Goal: Task Accomplishment & Management: Manage account settings

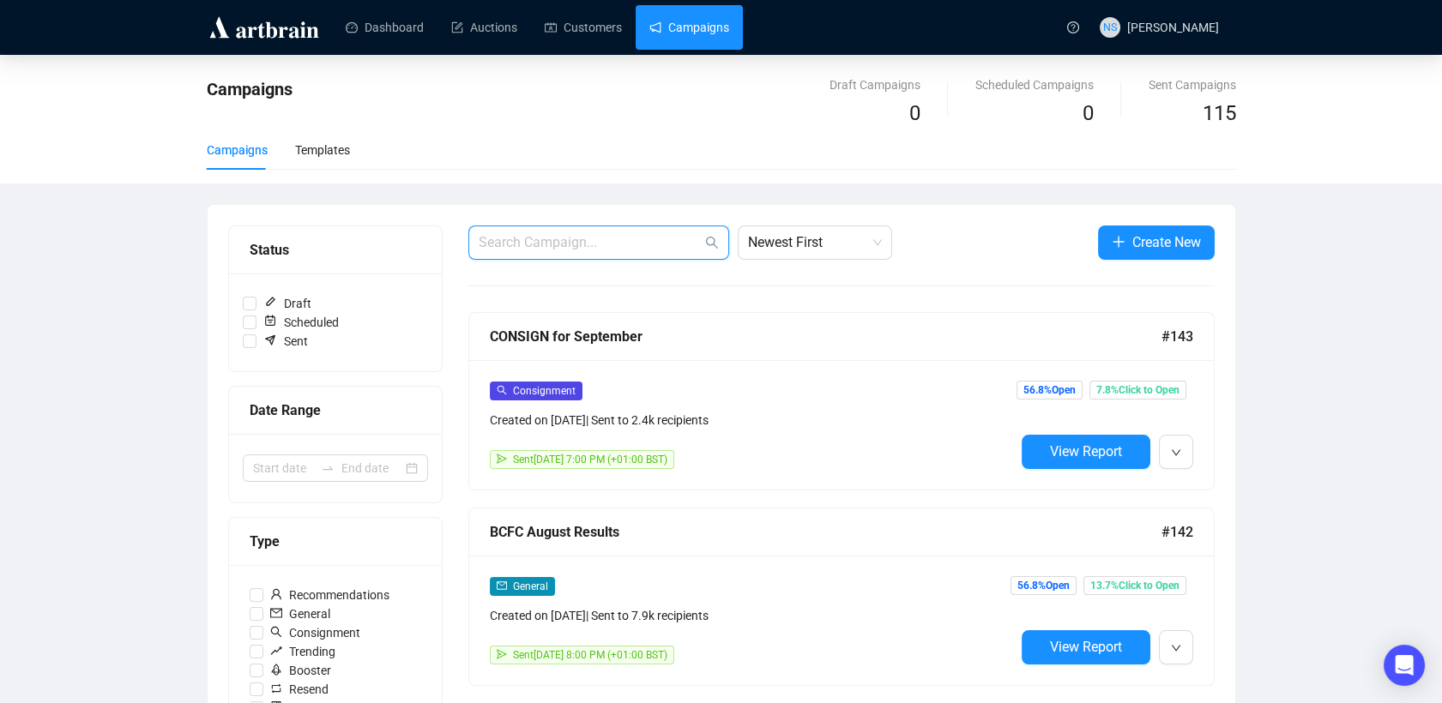
click at [607, 243] on input "text" at bounding box center [590, 242] width 223 height 21
type input "catalogue"
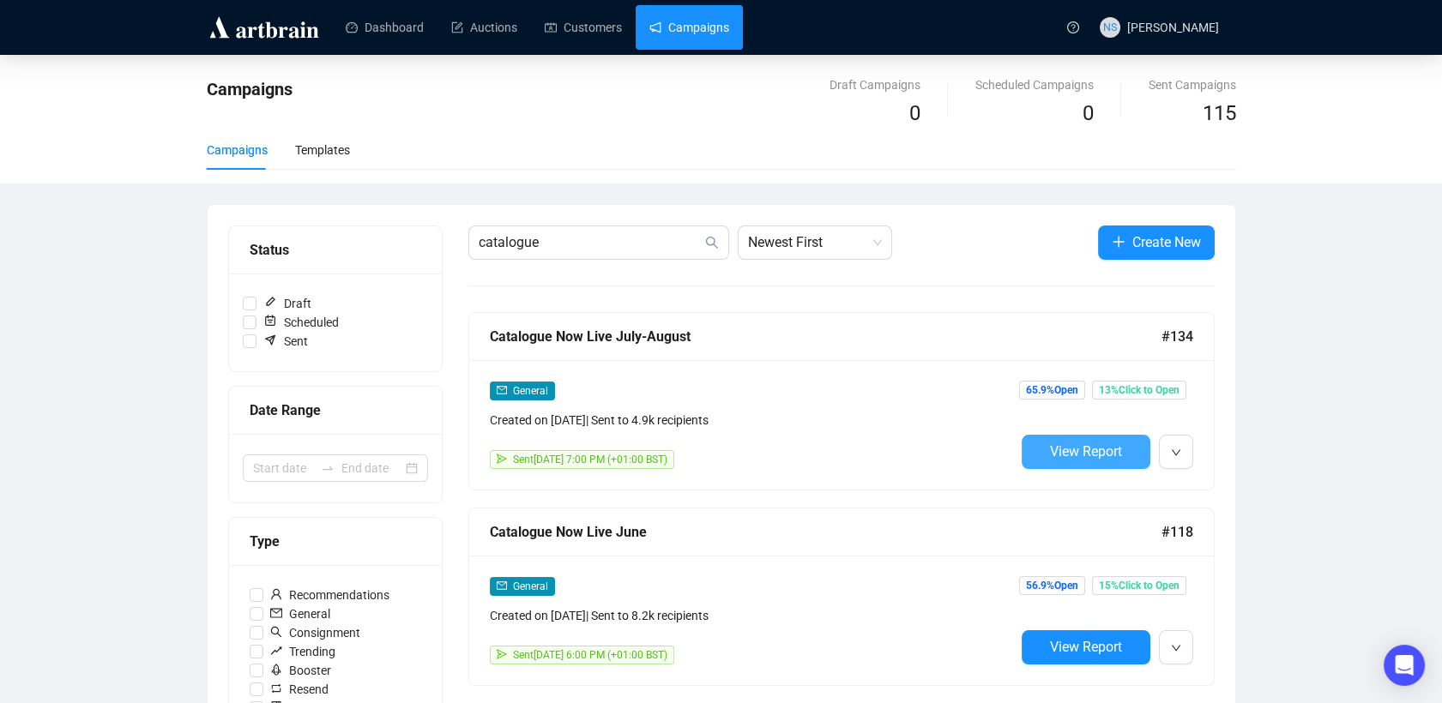
click at [1081, 457] on span "View Report" at bounding box center [1086, 452] width 72 height 16
click at [1180, 453] on icon "down" at bounding box center [1176, 453] width 10 height 10
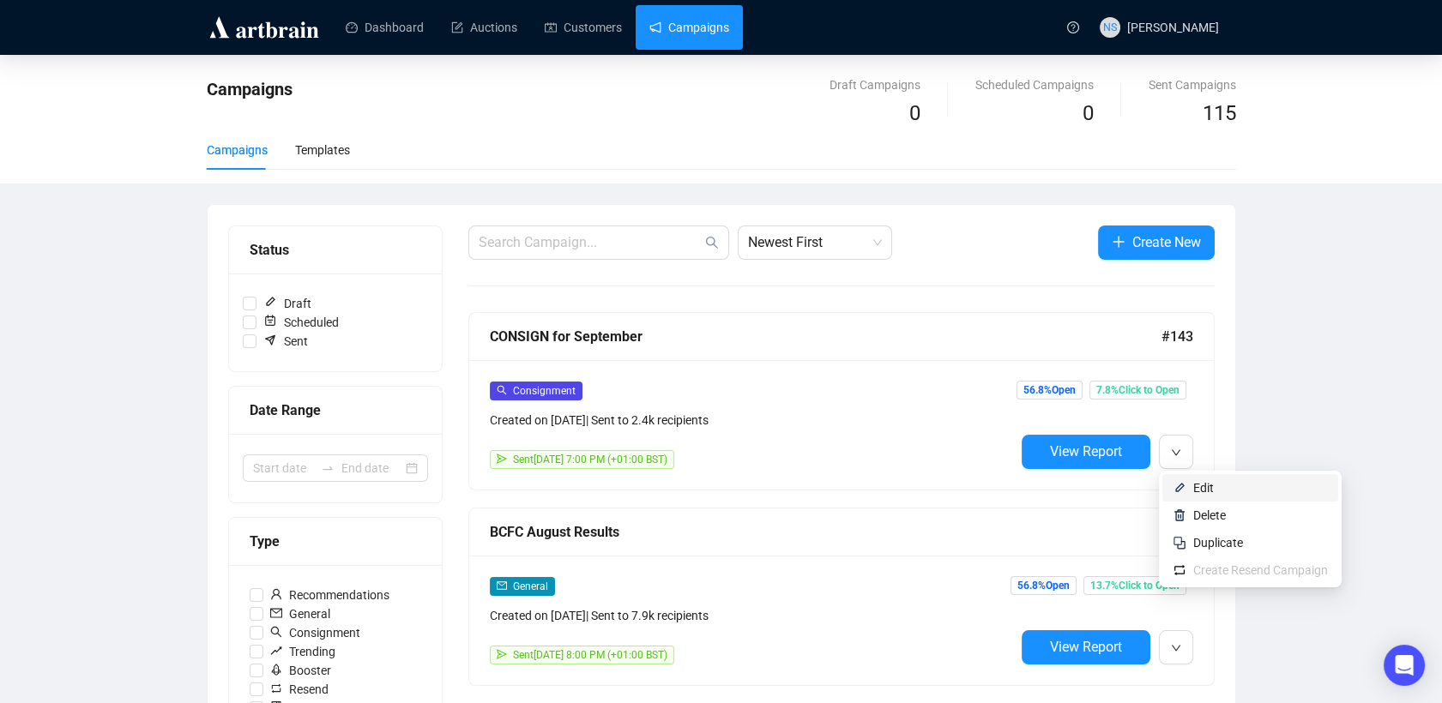
click at [1186, 498] on li "Edit" at bounding box center [1250, 487] width 176 height 27
click at [1185, 460] on button "button" at bounding box center [1176, 452] width 34 height 34
click at [1201, 544] on span "Duplicate" at bounding box center [1218, 543] width 50 height 14
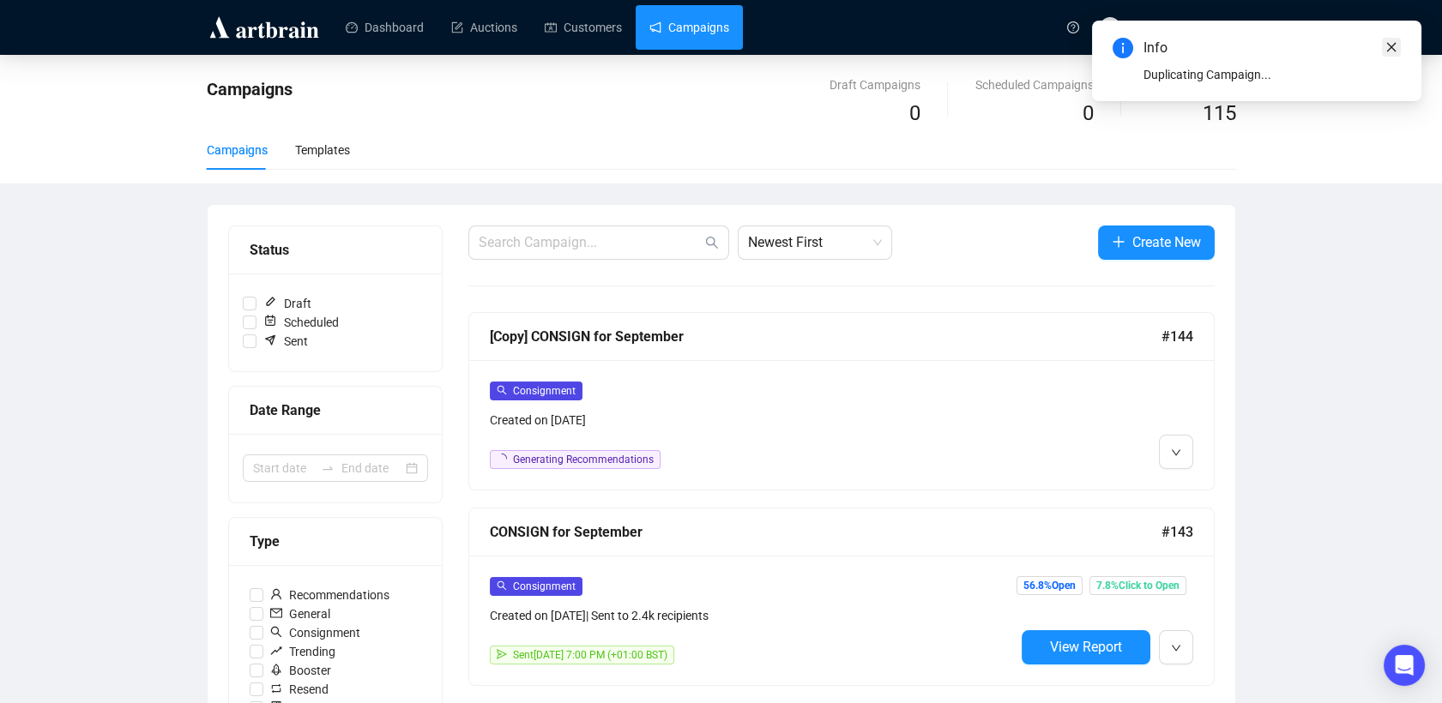
click at [1396, 50] on icon "close" at bounding box center [1391, 47] width 12 height 12
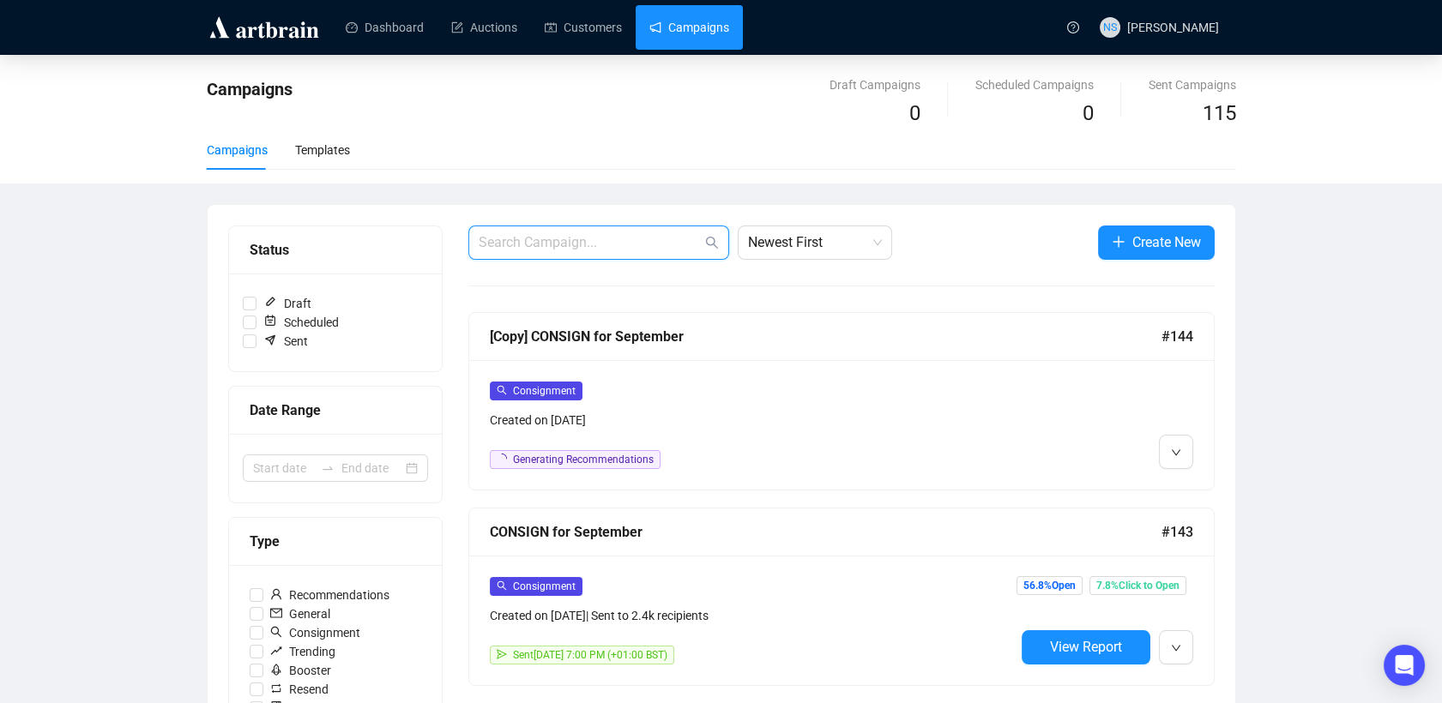
click at [543, 251] on input "text" at bounding box center [590, 242] width 223 height 21
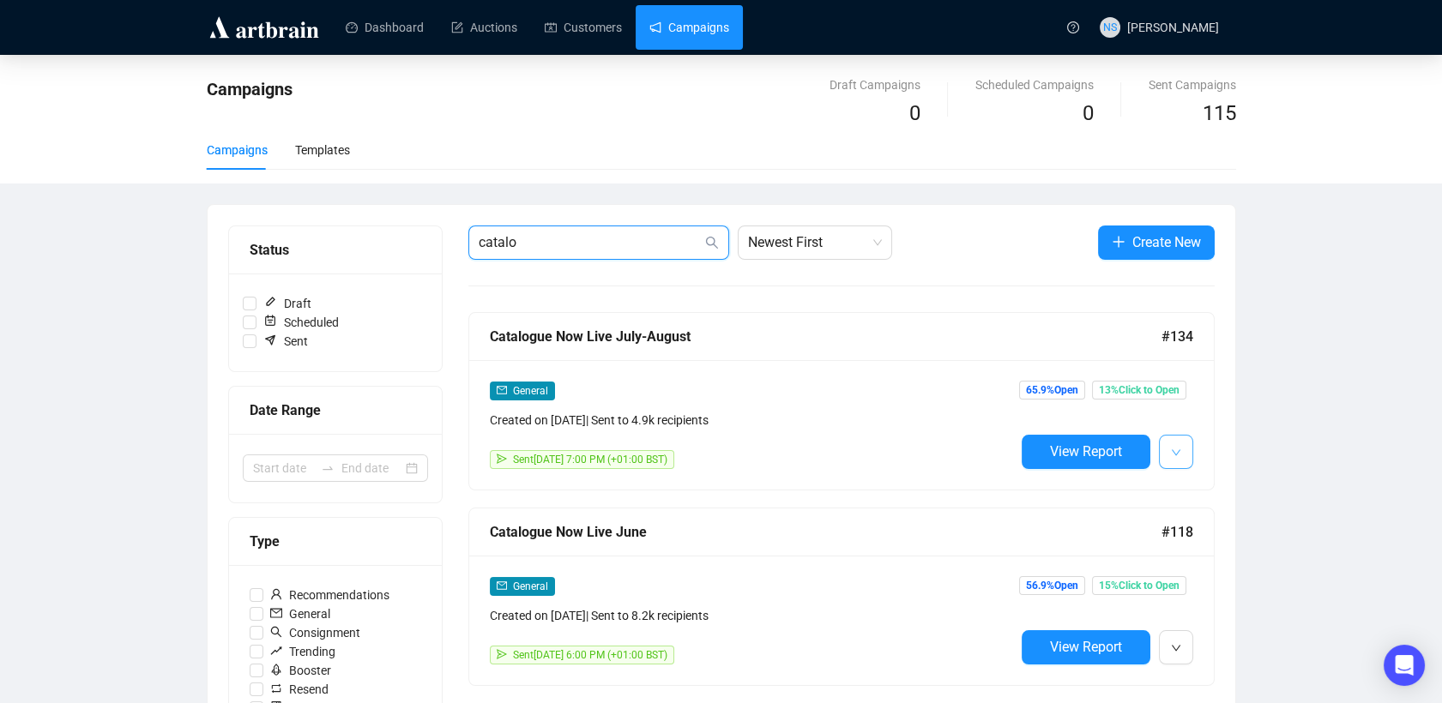
type input "catalo"
click at [1179, 453] on icon "down" at bounding box center [1176, 453] width 10 height 10
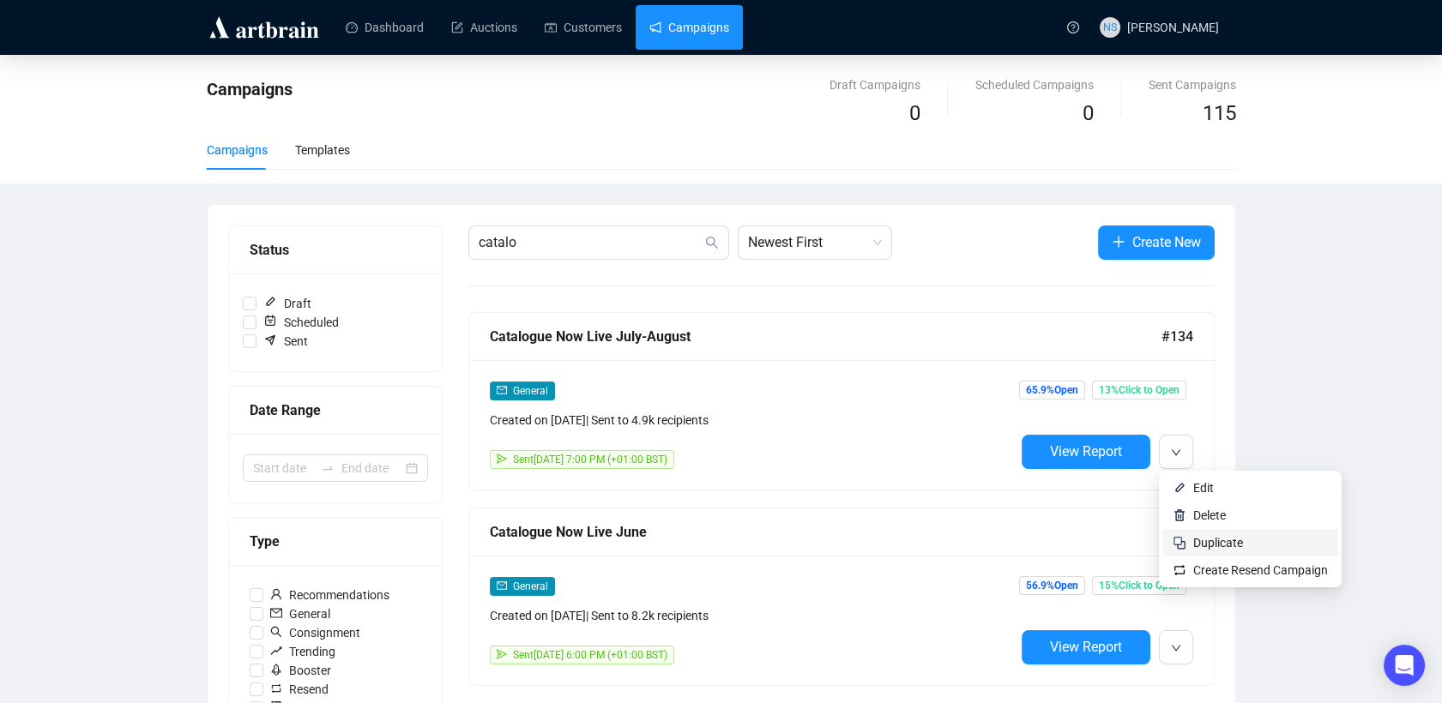
click at [1200, 546] on span "Duplicate" at bounding box center [1218, 543] width 50 height 14
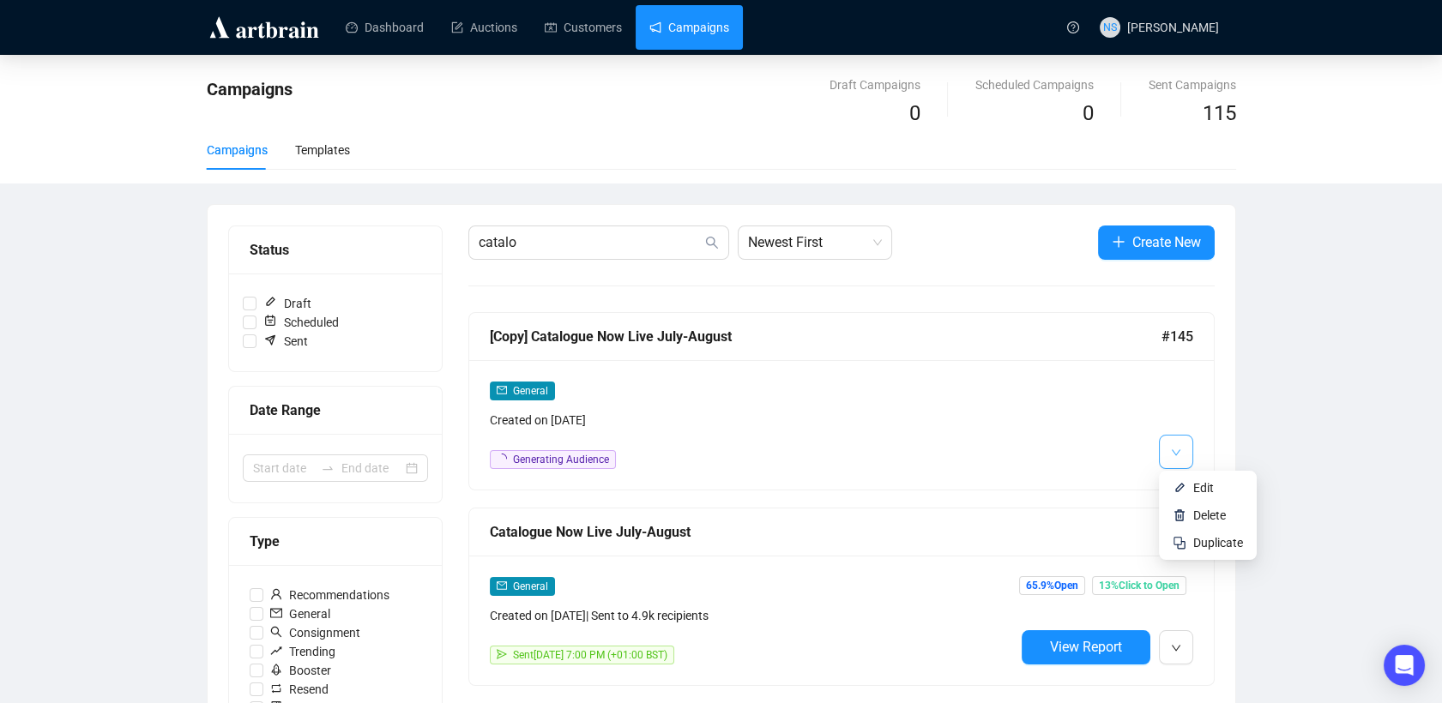
click at [1177, 451] on icon "down" at bounding box center [1175, 453] width 9 height 6
click at [1174, 485] on img at bounding box center [1180, 488] width 14 height 14
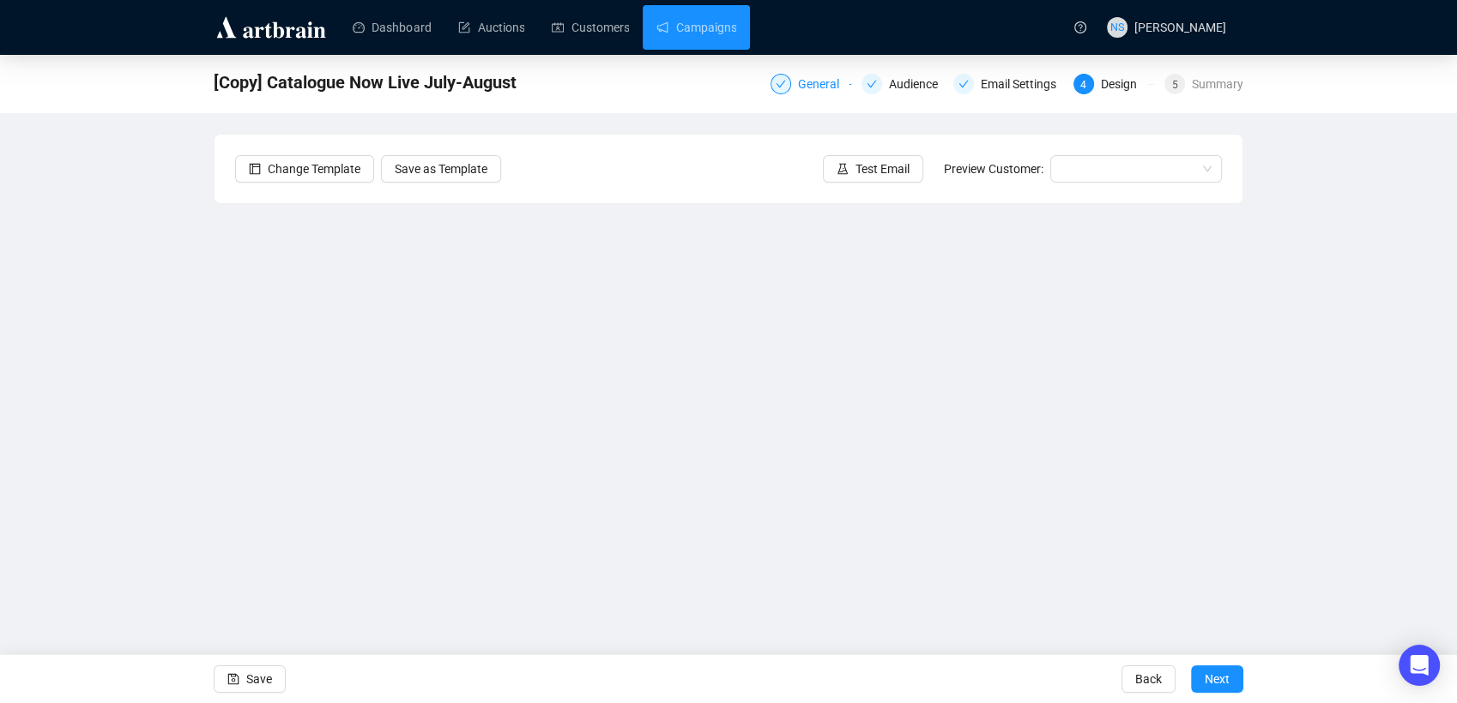
click at [800, 92] on div "General" at bounding box center [823, 84] width 51 height 21
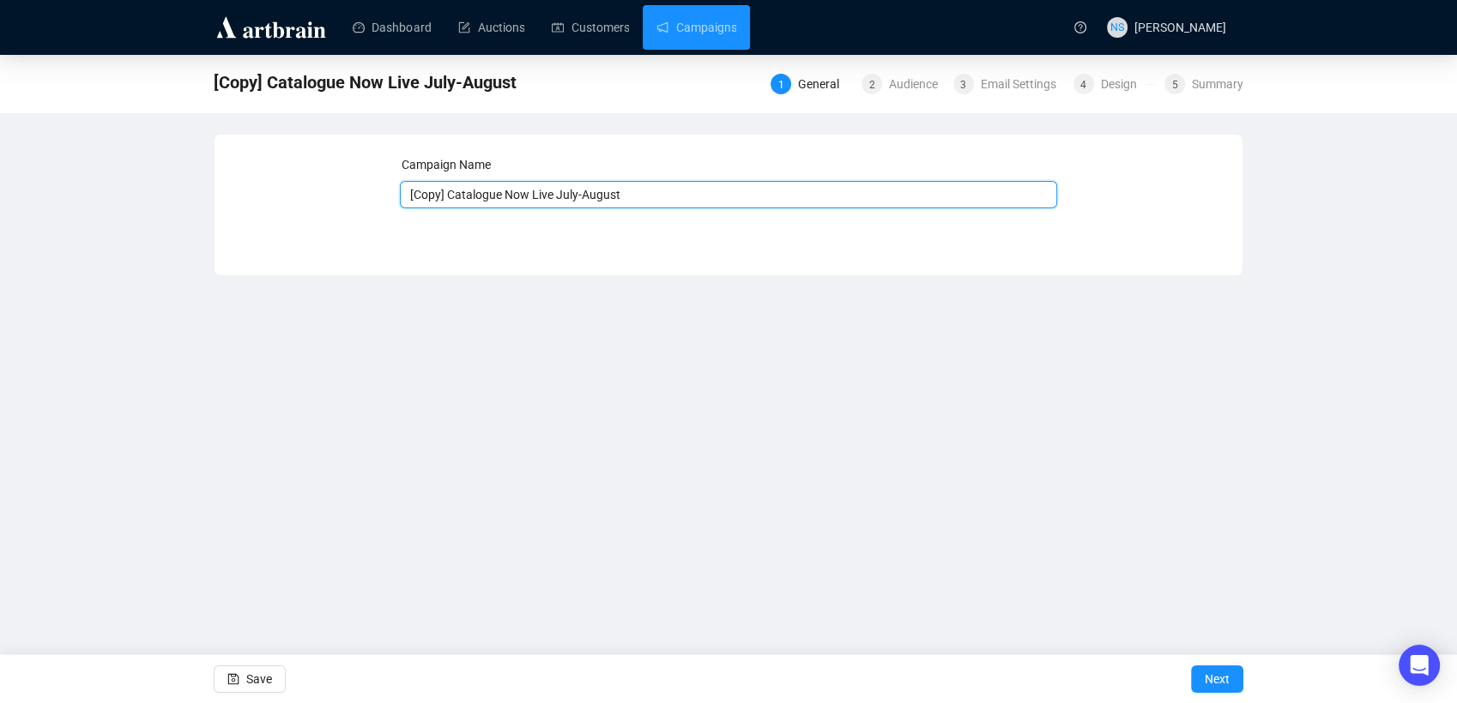
click at [446, 196] on input "[Copy] Catalogue Now Live July-August" at bounding box center [729, 194] width 658 height 27
drag, startPoint x: 585, startPoint y: 202, endPoint x: 516, endPoint y: 205, distance: 68.7
click at [516, 205] on input "Catalogue Now Live July-August" at bounding box center [729, 194] width 658 height 27
type input "Catalogue Now Live September"
click at [1205, 678] on span "Next" at bounding box center [1216, 679] width 25 height 48
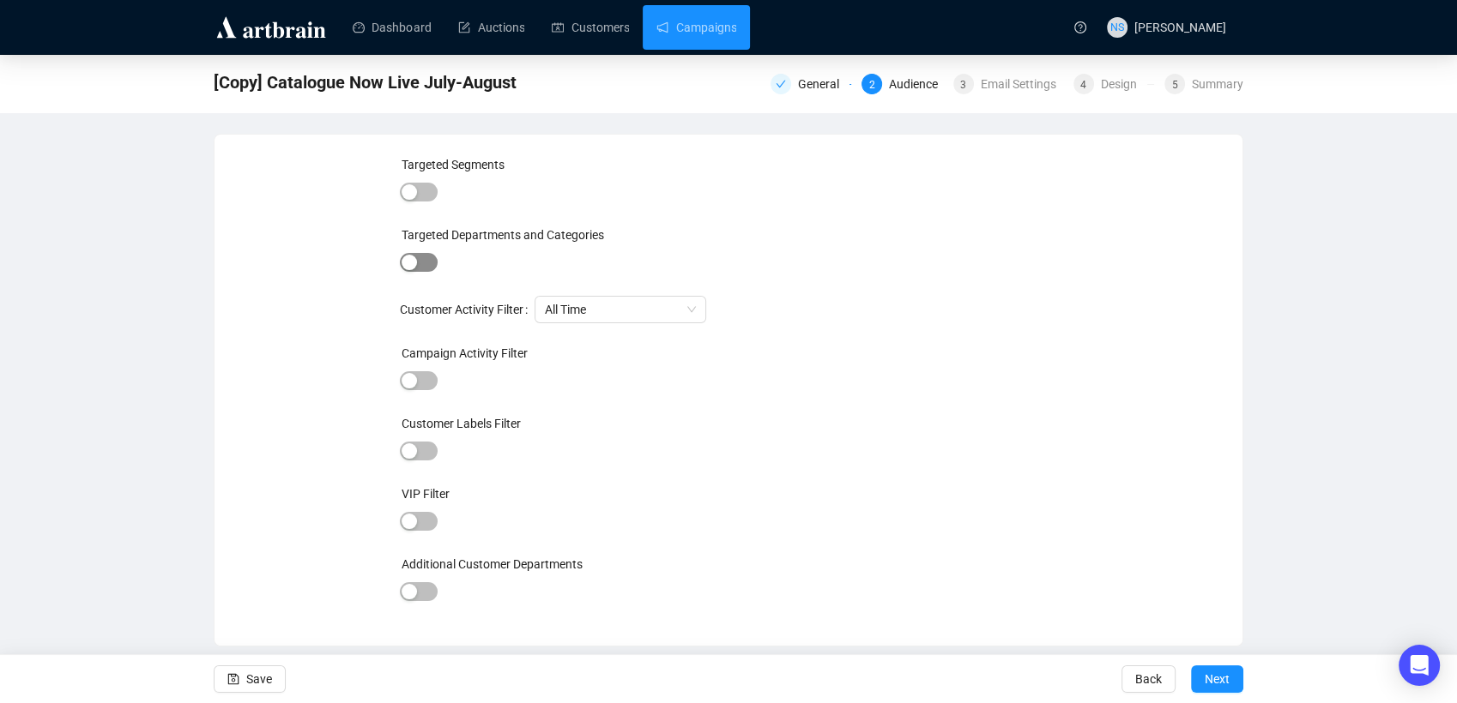
click at [413, 264] on div "button" at bounding box center [408, 262] width 15 height 15
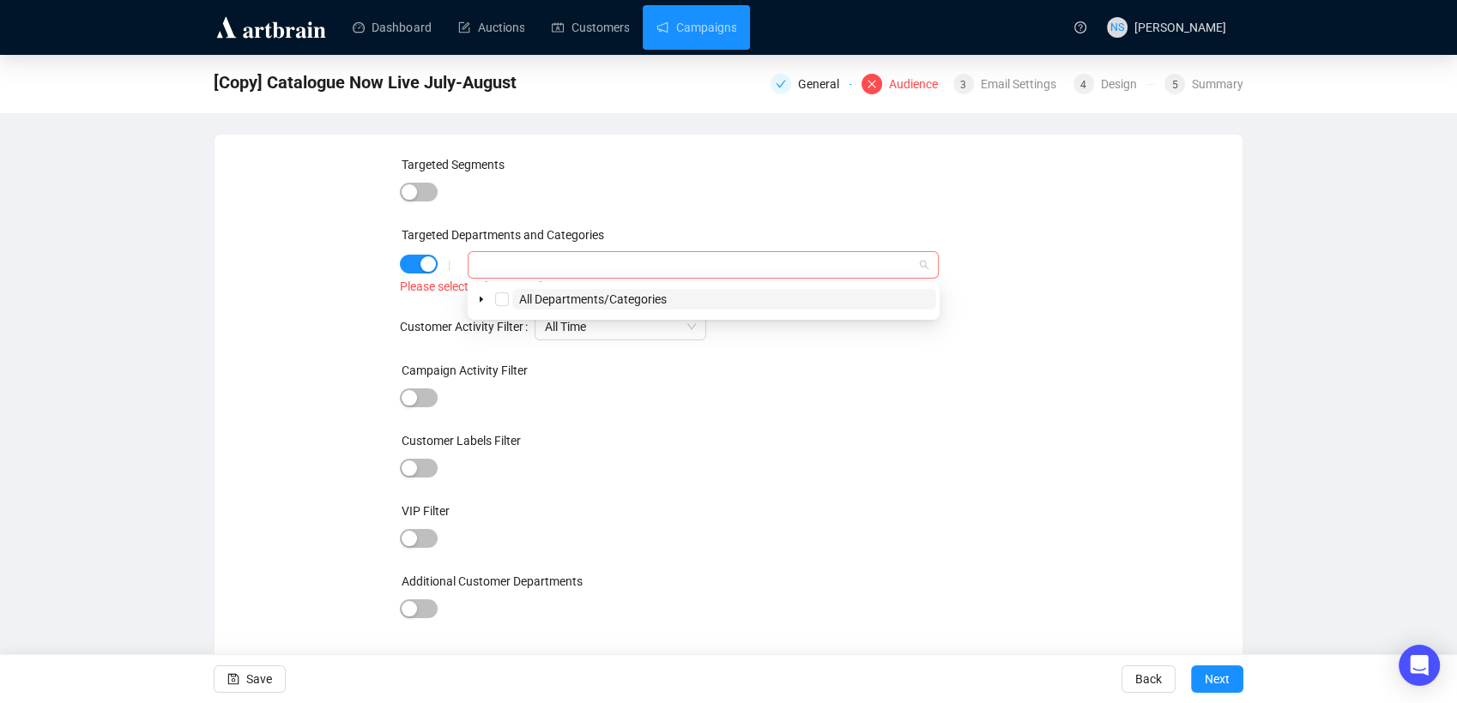
click at [524, 268] on div at bounding box center [694, 265] width 446 height 24
click at [483, 305] on span at bounding box center [481, 299] width 21 height 21
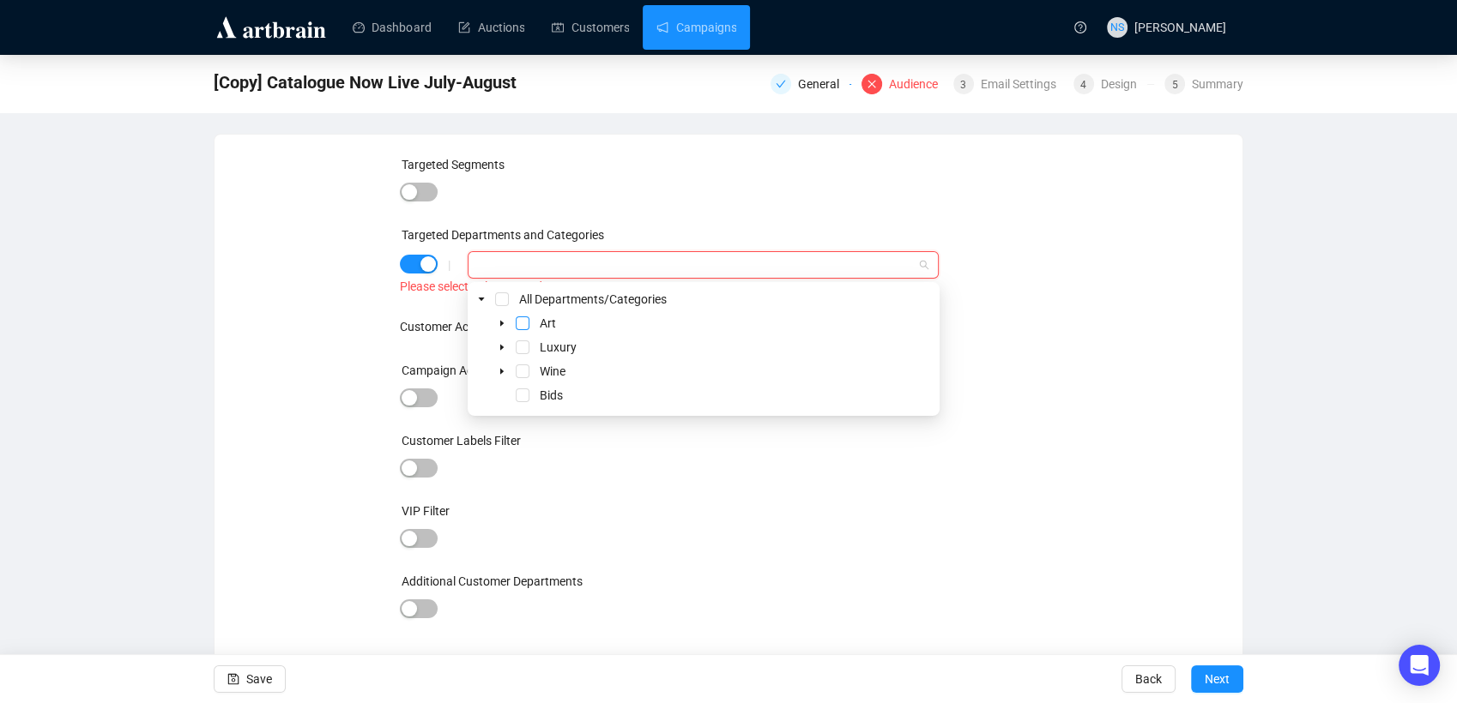
click at [523, 326] on span "Select Art" at bounding box center [523, 324] width 14 height 14
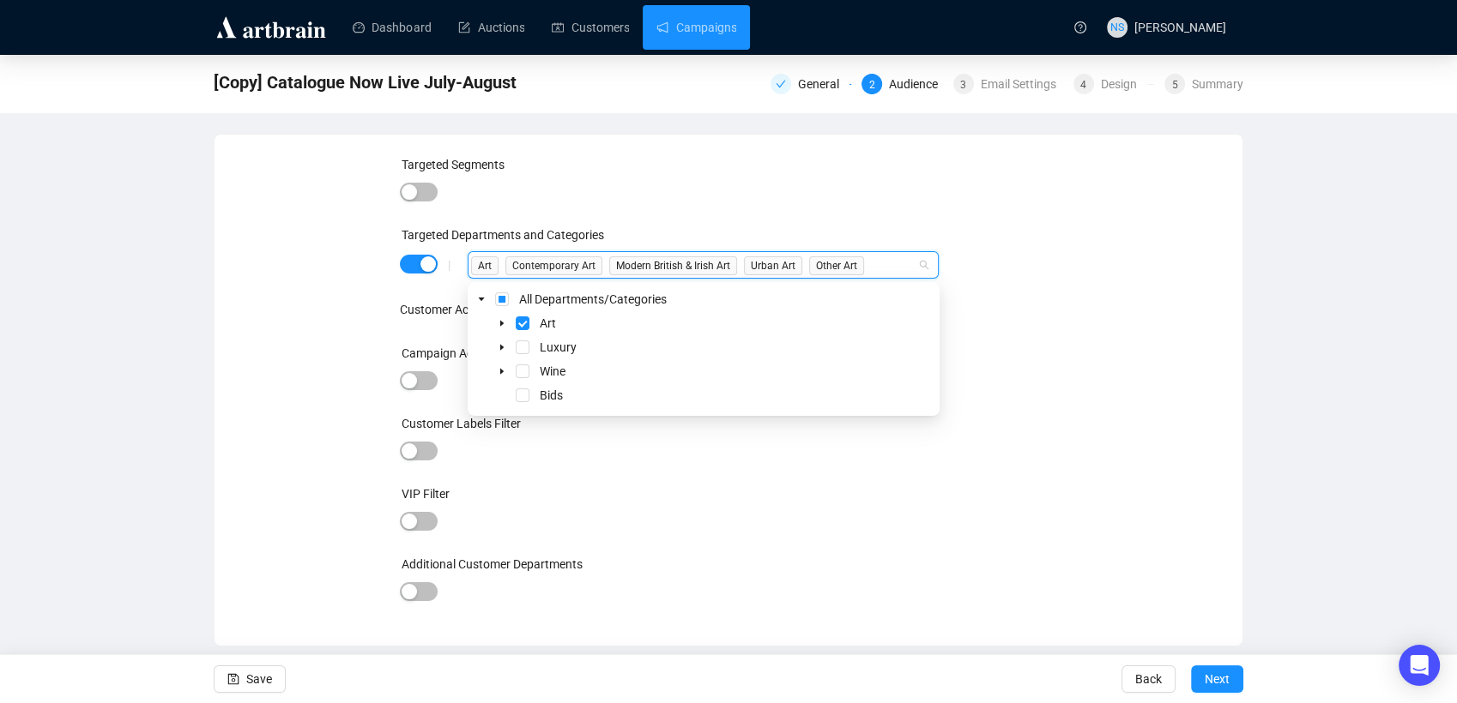
click at [1261, 380] on div "[Copy] Catalogue Now Live July-August General 2 Audience 3 Email Settings 4 Des…" at bounding box center [728, 351] width 1457 height 592
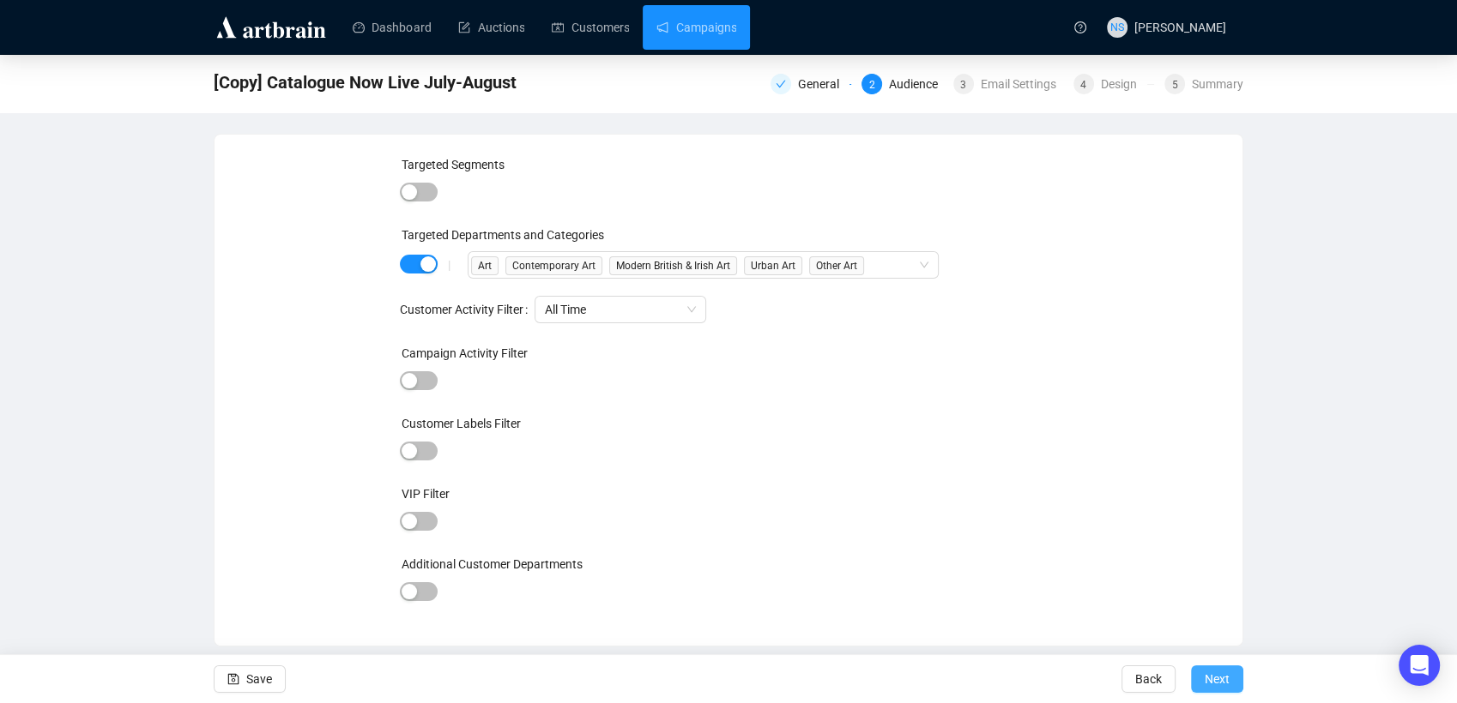
click at [1228, 689] on span "Next" at bounding box center [1216, 679] width 25 height 48
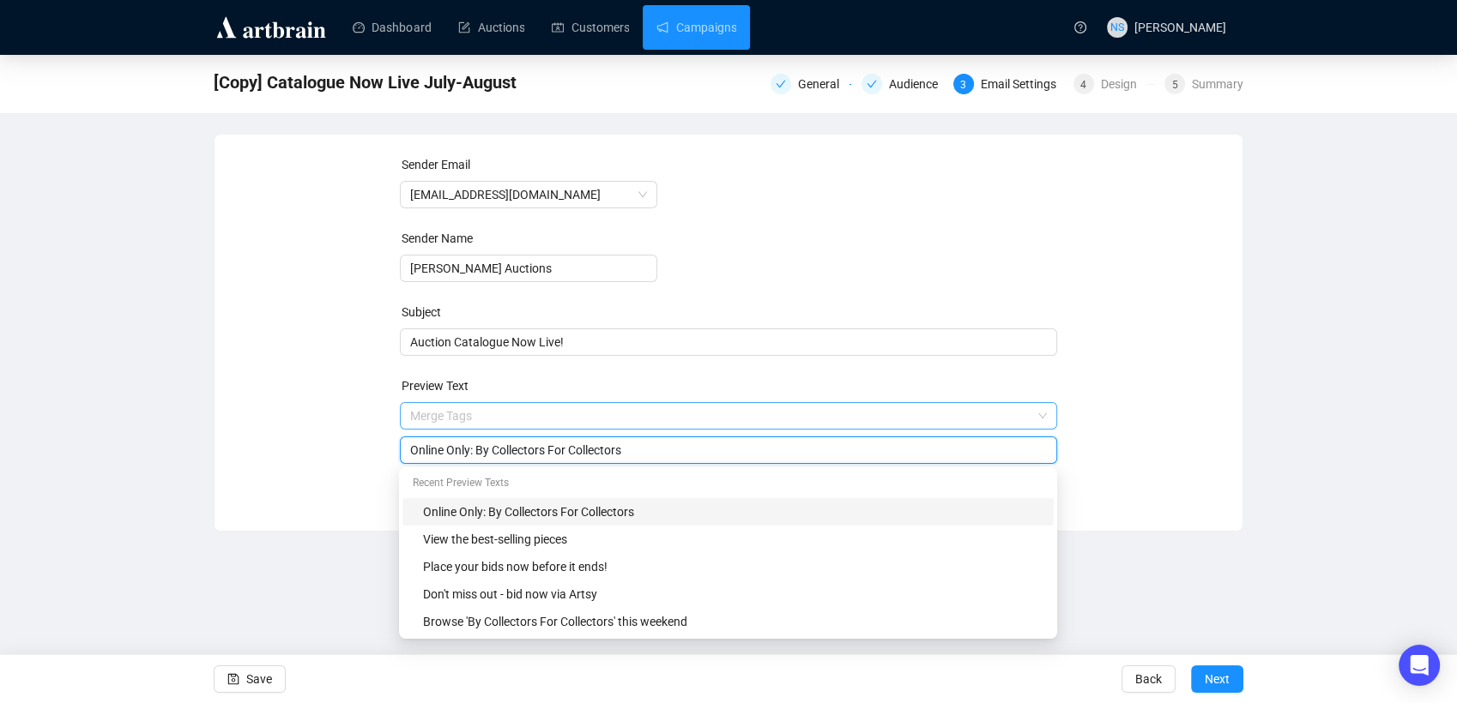
drag, startPoint x: 663, startPoint y: 423, endPoint x: 546, endPoint y: 422, distance: 116.7
click at [546, 422] on span "Merge Tags Online Only: By Collectors For Collectors" at bounding box center [729, 433] width 658 height 48
click at [284, 509] on div "Sender Email [EMAIL_ADDRESS][DOMAIN_NAME] Sender Name [PERSON_NAME] Auctions Su…" at bounding box center [728, 333] width 1029 height 398
click at [432, 443] on input "Online Only: By Collectors For Collectors" at bounding box center [728, 450] width 637 height 19
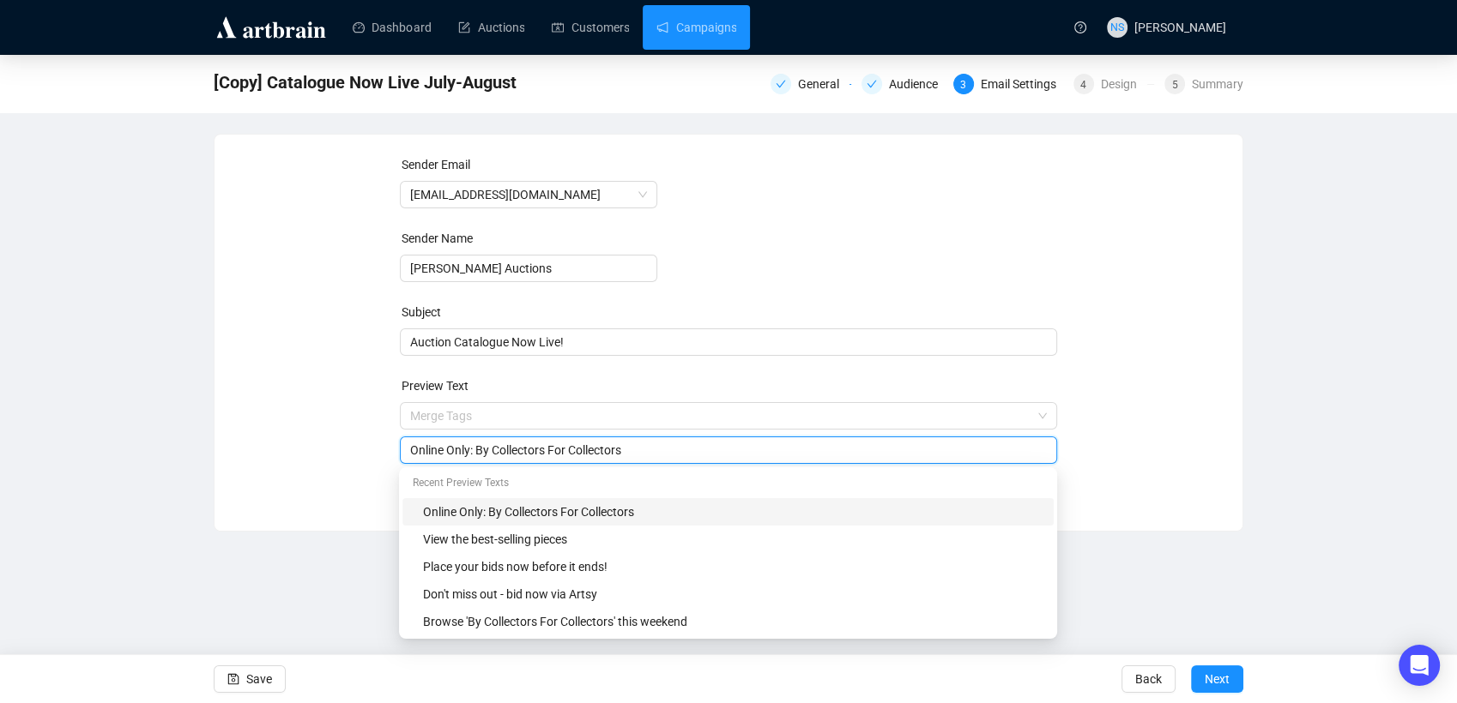
click at [432, 443] on input "Online Only: By Collectors For Collectors" at bounding box center [728, 450] width 637 height 19
type input "Live Sale: Urban & Contemporary Art Auction"
click at [1163, 426] on div "Sender Email [EMAIL_ADDRESS][DOMAIN_NAME] Sender Name [PERSON_NAME] Auctions Su…" at bounding box center [728, 319] width 987 height 329
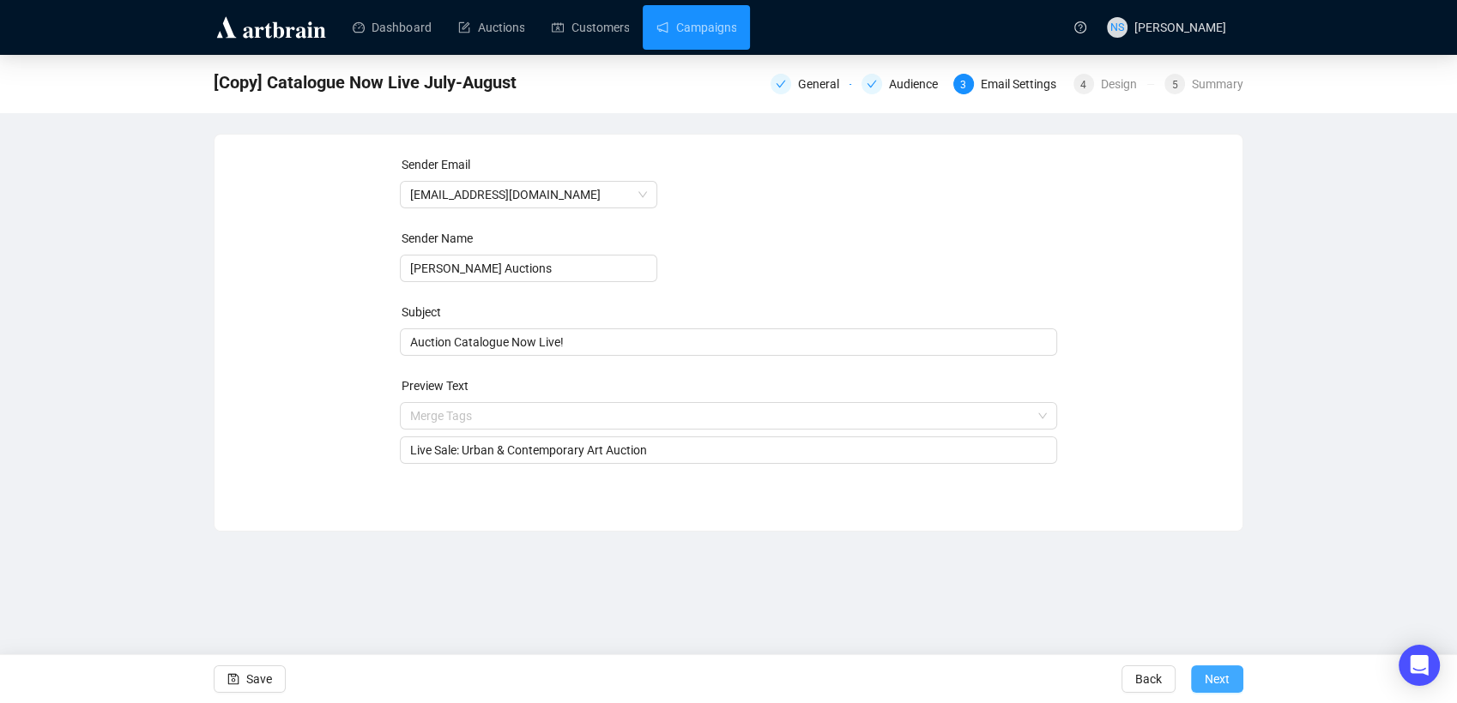
click at [1236, 682] on button "Next" at bounding box center [1217, 679] width 52 height 27
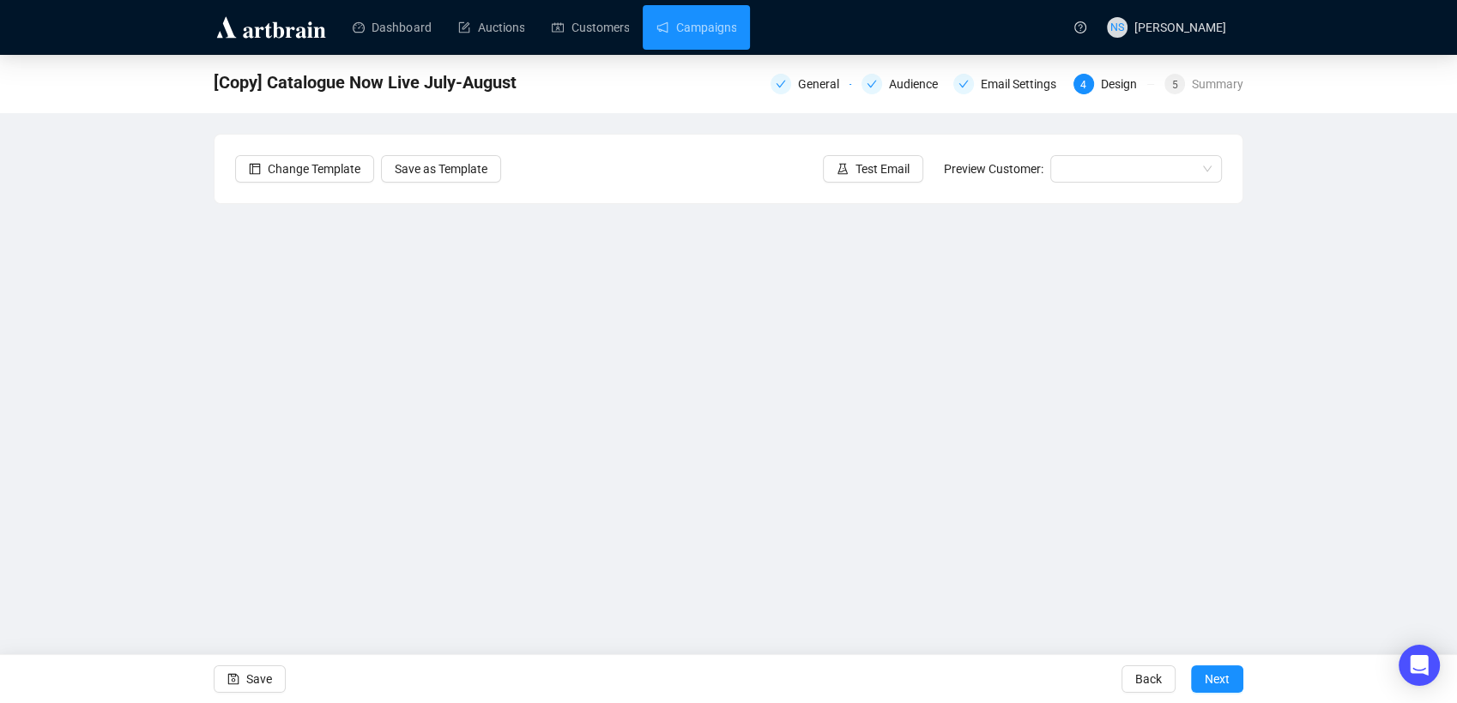
click at [159, 334] on div "[Copy] Catalogue Now Live July-August General Audience Email Settings 4 Design …" at bounding box center [728, 347] width 1457 height 585
click at [189, 395] on div "[Copy] Catalogue Now Live July-August General Audience Email Settings 4 Design …" at bounding box center [728, 347] width 1457 height 585
click at [174, 412] on div "[Copy] Catalogue Now Live July-August General Audience Email Settings 4 Design …" at bounding box center [728, 347] width 1457 height 585
click at [208, 278] on div "[Copy] Catalogue Now Live July-August General Audience Email Settings 4 Design …" at bounding box center [728, 347] width 1457 height 585
click at [153, 423] on div "[Copy] Catalogue Now Live July-August General Audience Email Settings 4 Design …" at bounding box center [728, 347] width 1457 height 585
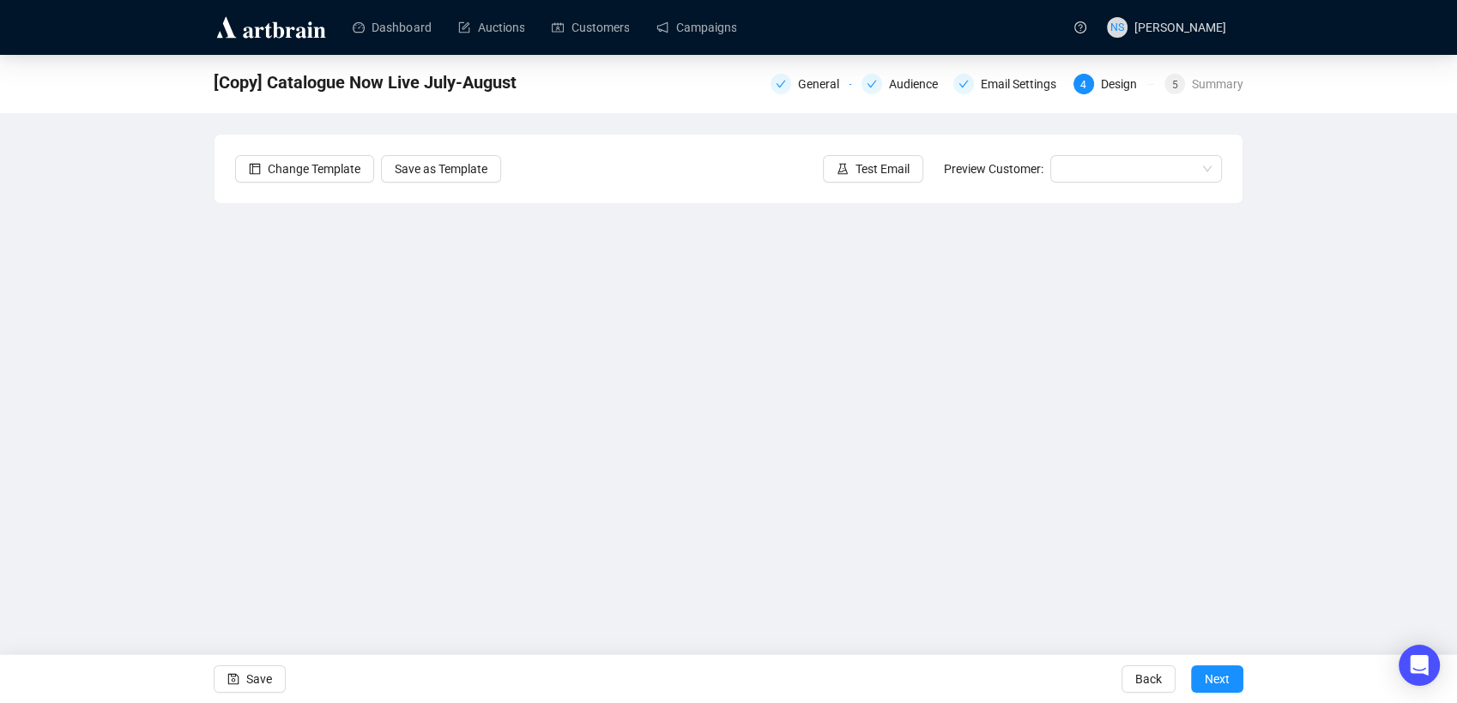
click at [243, 697] on div "Save" at bounding box center [250, 679] width 72 height 48
click at [239, 679] on button "Save" at bounding box center [250, 679] width 72 height 27
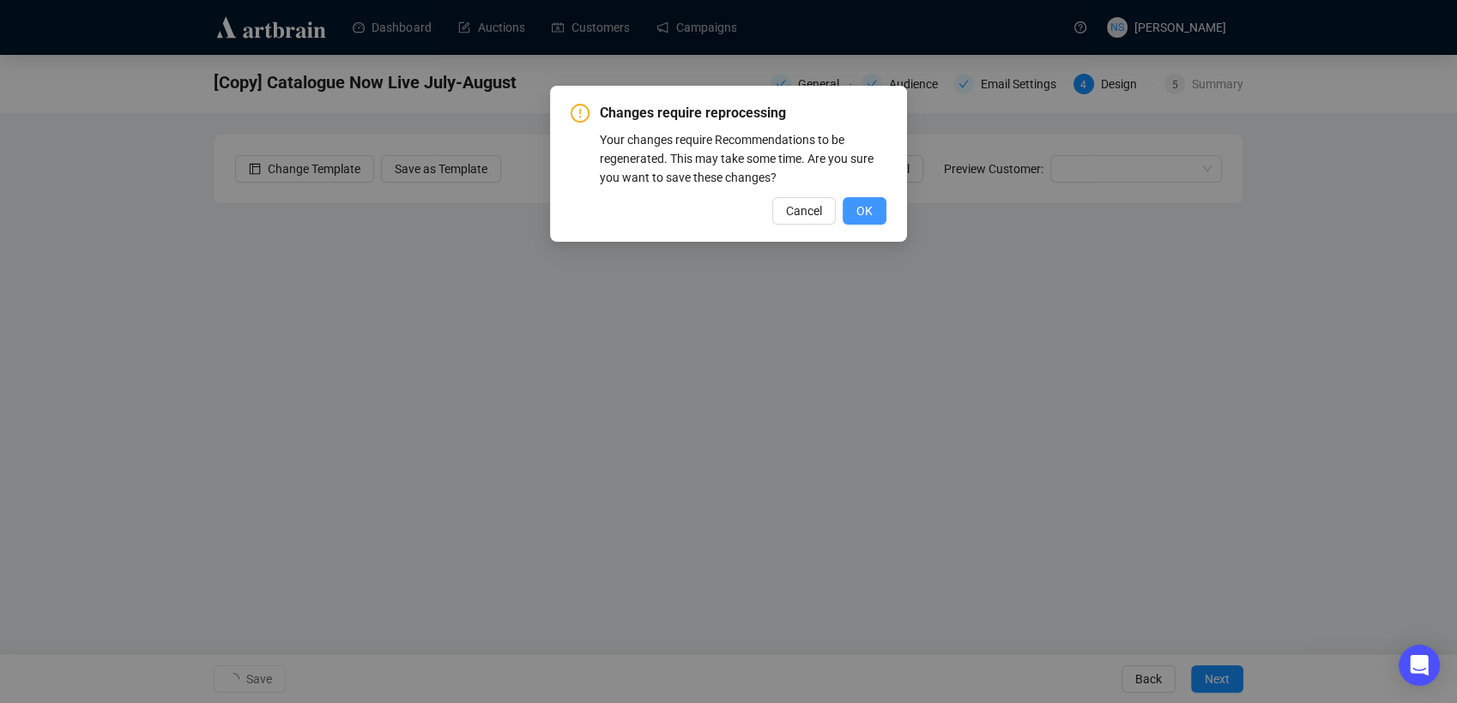
click at [866, 207] on span "OK" at bounding box center [864, 211] width 16 height 19
